Goal: Register for event/course

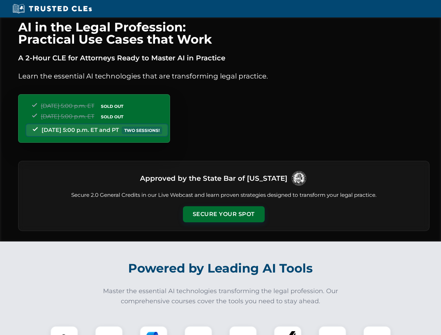
click at [224, 215] on button "Secure Your Spot" at bounding box center [224, 215] width 82 height 16
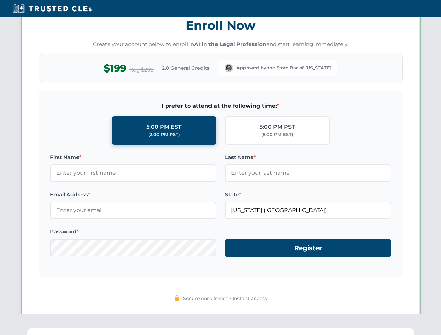
click at [64, 331] on div "AI in the Legal Profession: Practical Use Cases that Work A 2-Hour CLE for Atto…" at bounding box center [220, 229] width 441 height 1635
